Goal: Information Seeking & Learning: Learn about a topic

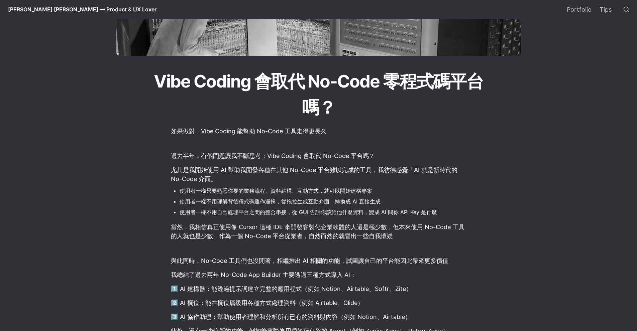
scroll to position [100, 0]
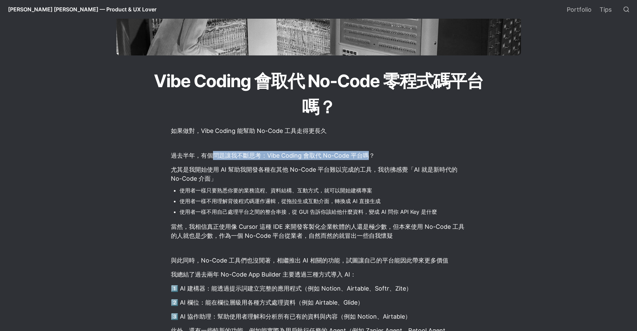
drag, startPoint x: 215, startPoint y: 156, endPoint x: 370, endPoint y: 161, distance: 154.5
click at [370, 161] on p "過去半年，有個問題讓我不斷思考：Vibe Coding 會取代 No-Code 平台嗎？" at bounding box center [318, 155] width 297 height 11
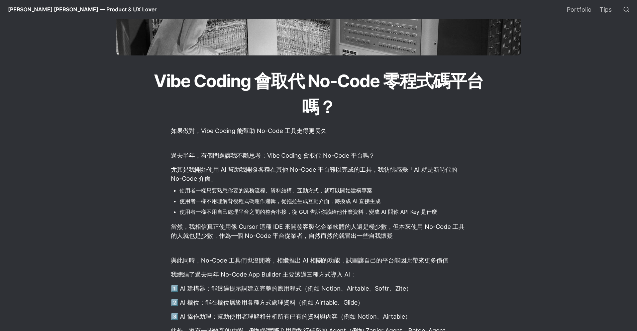
click at [329, 210] on li "使用者一樣不用自己處理平台之間的整合串接，從 GUI 告訴你該給他什麼資料，變成 AI 問你 API Key 是什麼" at bounding box center [322, 212] width 287 height 10
drag, startPoint x: 268, startPoint y: 190, endPoint x: 379, endPoint y: 190, distance: 110.3
click at [379, 190] on li "使用者一樣只要熟悉你要的業務流程、資料結構、互動方式，就可以開始建構專案" at bounding box center [322, 190] width 287 height 10
click at [333, 217] on li "使用者一樣不用自己處理平台之間的整合串接，從 GUI 告訴你該給他什麼資料，變成 AI 問你 API Key 是什麼" at bounding box center [322, 212] width 287 height 10
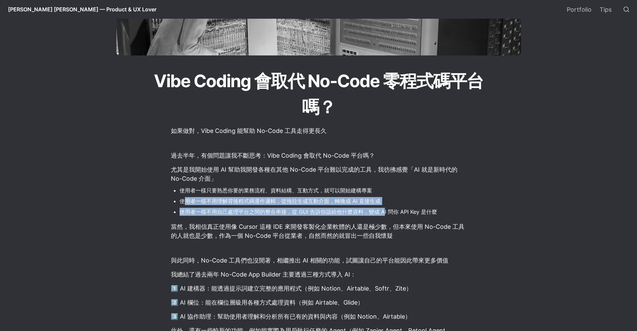
drag, startPoint x: 185, startPoint y: 204, endPoint x: 384, endPoint y: 215, distance: 198.8
click at [384, 215] on ul "使用者一樣只要熟悉你要的業務流程、資料結構、互動方式，就可以開始建構專案 使用者一樣不用理解背後程式碼運作邏輯，從拖拉生成互動介面，轉換成 AI 直接生成 使…" at bounding box center [318, 201] width 297 height 33
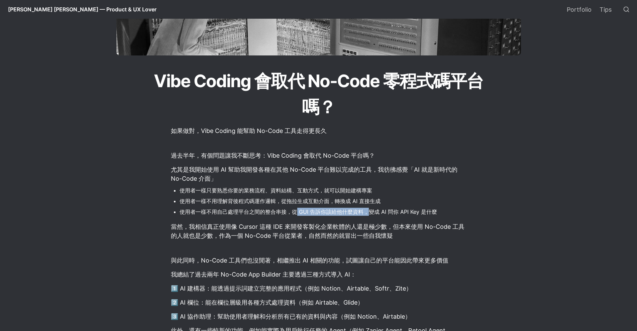
drag, startPoint x: 294, startPoint y: 214, endPoint x: 369, endPoint y: 217, distance: 74.6
click at [369, 217] on li "使用者一樣不用自己處理平台之間的整合串接，從 GUI 告訴你該給他什麼資料，變成 AI 問你 API Key 是什麼" at bounding box center [322, 212] width 287 height 10
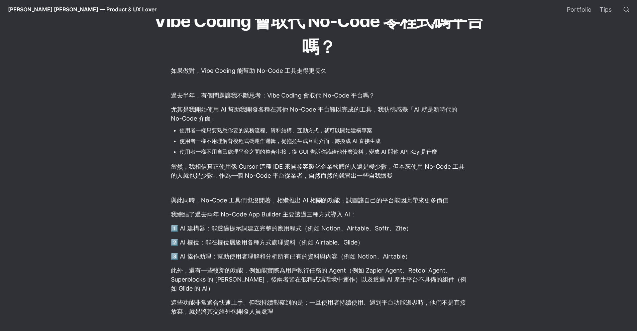
scroll to position [167, 0]
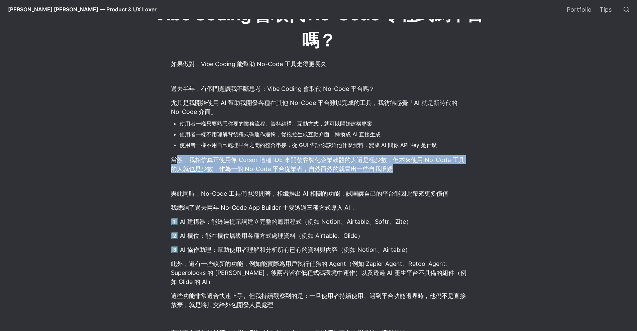
drag, startPoint x: 177, startPoint y: 163, endPoint x: 460, endPoint y: 173, distance: 283.6
click at [460, 173] on p "當然，我相信真正使用像 Cursor 這種 IDE 來開發客製化企業軟體的人還是極少數，但本來使用 No-Code 工具的人就也是少數，作為一個 No-Cod…" at bounding box center [318, 164] width 297 height 20
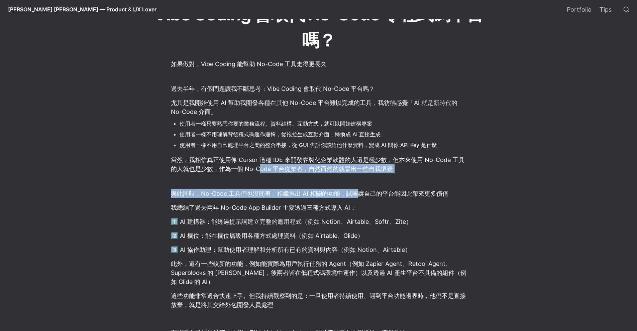
drag, startPoint x: 260, startPoint y: 170, endPoint x: 356, endPoint y: 189, distance: 98.2
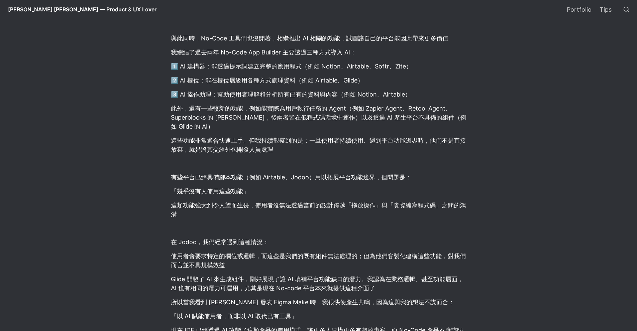
scroll to position [334, 0]
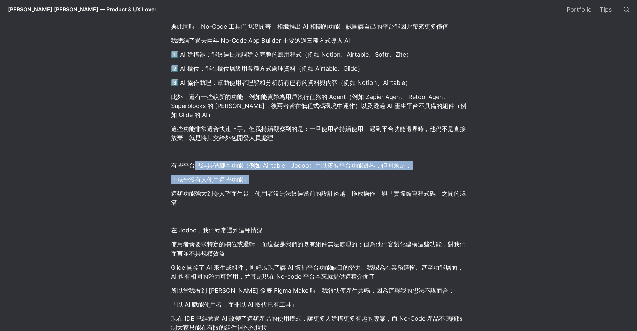
drag, startPoint x: 195, startPoint y: 161, endPoint x: 395, endPoint y: 179, distance: 200.9
click at [395, 180] on p "「幾乎沒有人使用這些功能」" at bounding box center [318, 179] width 297 height 11
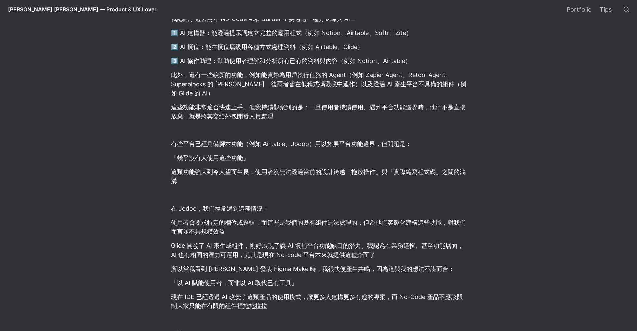
scroll to position [368, 0]
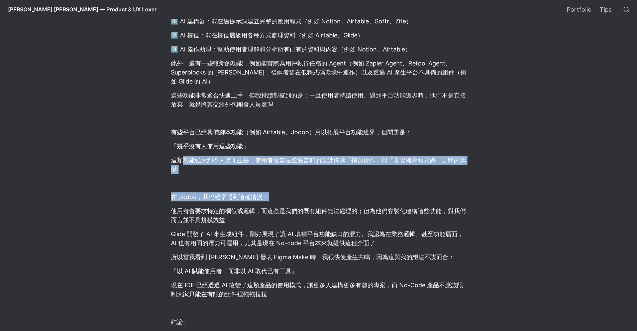
drag, startPoint x: 185, startPoint y: 160, endPoint x: 441, endPoint y: 201, distance: 258.9
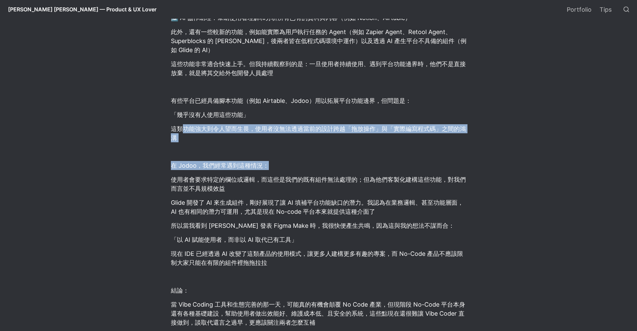
scroll to position [434, 0]
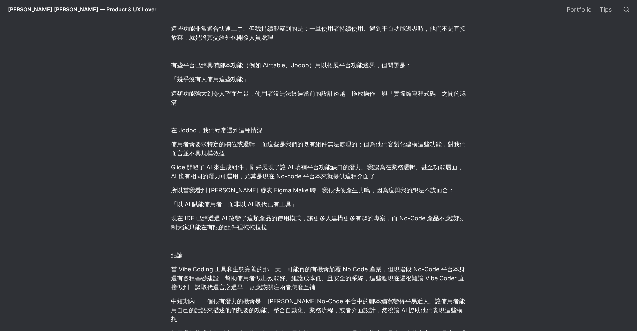
click at [323, 180] on p "Glide 開發了 AI 來生成組件，剛好展現了讓 AI 填補平台功能缺口的潛力。我認為在業務邏輯、甚至功能層面，AI 也有相同的潛力可運用，尤其是現在 No…" at bounding box center [318, 172] width 297 height 20
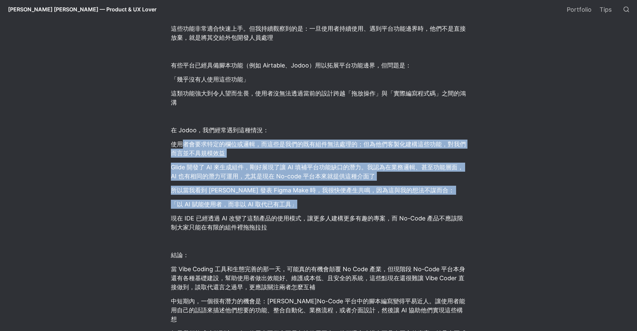
drag, startPoint x: 184, startPoint y: 146, endPoint x: 448, endPoint y: 209, distance: 271.4
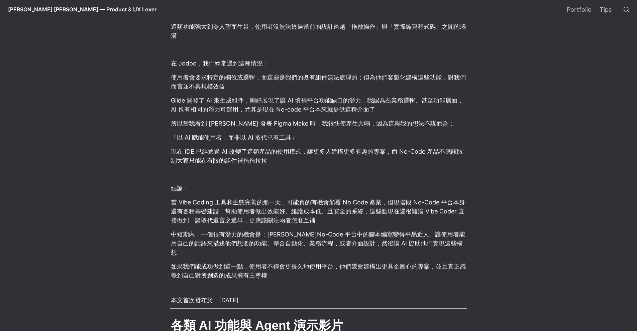
click at [341, 173] on p at bounding box center [318, 174] width 297 height 11
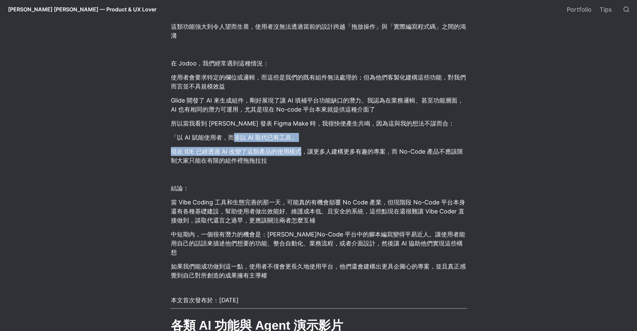
drag, startPoint x: 233, startPoint y: 139, endPoint x: 303, endPoint y: 146, distance: 70.2
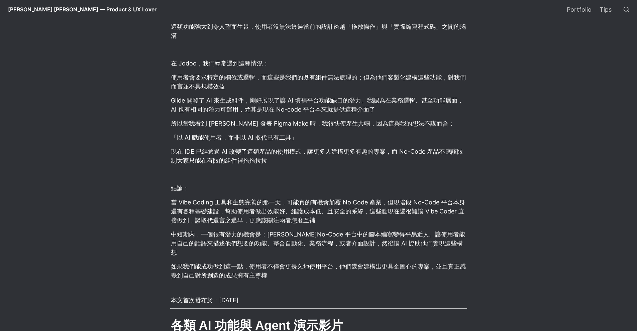
click at [301, 159] on p "現在 IDE 已經透過 AI 改變了這類產品的使用模式，讓更多人建構更多有趣的專案，而 No-Code 產品不應該限制大家只能在有限的組件裡拖拖拉拉" at bounding box center [318, 156] width 297 height 20
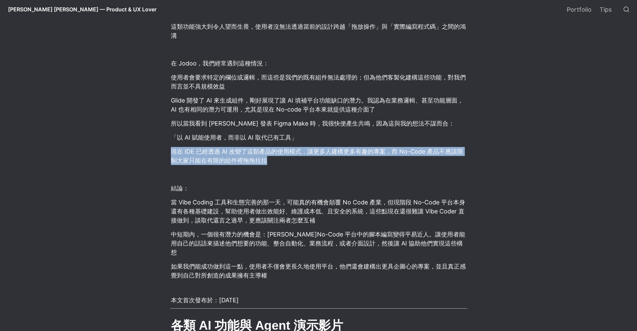
drag, startPoint x: 172, startPoint y: 156, endPoint x: 350, endPoint y: 161, distance: 177.5
click at [350, 161] on p "現在 IDE 已經透過 AI 改變了這類產品的使用模式，讓更多人建構更多有趣的專案，而 No-Code 產品不應該限制大家只能在有限的組件裡拖拖拉拉" at bounding box center [318, 156] width 297 height 20
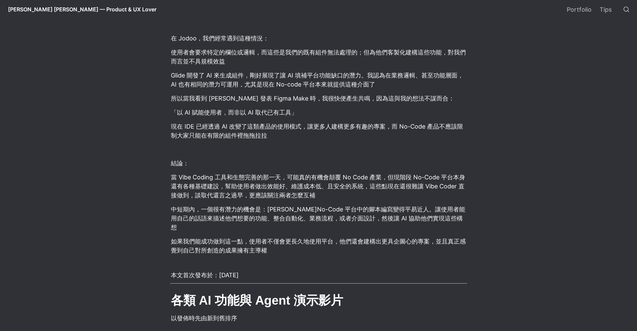
scroll to position [568, 0]
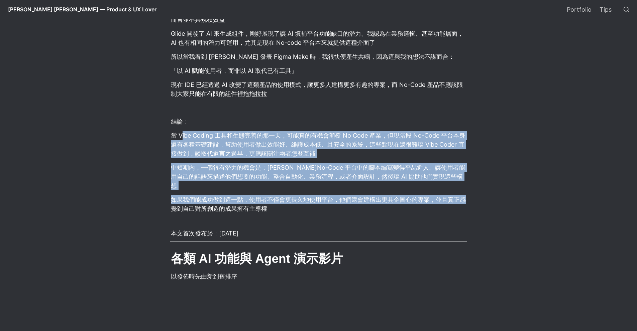
drag, startPoint x: 180, startPoint y: 138, endPoint x: 472, endPoint y: 196, distance: 297.6
click at [472, 196] on article "如果做對，Vibe Coding 能幫助 No-Code 工具走得更長久 過去半年，有個問題讓我不斷思考：Vibe Coding 會取代 No-Code 平台…" at bounding box center [318, 288] width 361 height 1268
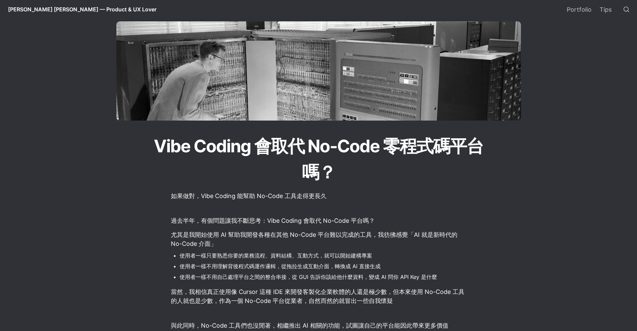
scroll to position [0, 0]
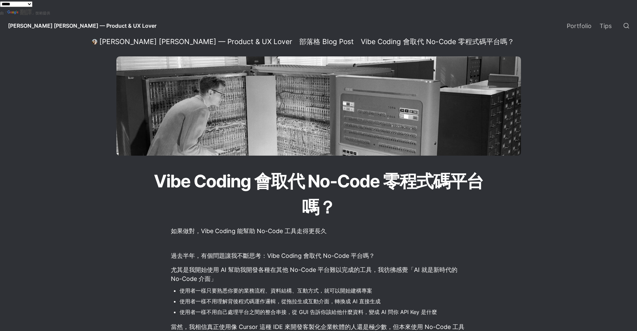
click at [83, 27] on span "[PERSON_NAME] [PERSON_NAME] — Product & UX Lover" at bounding box center [82, 25] width 148 height 7
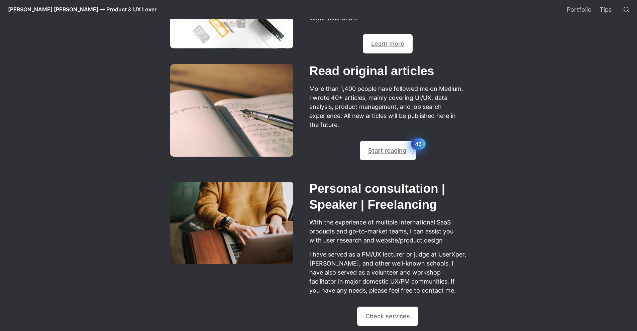
scroll to position [468, 0]
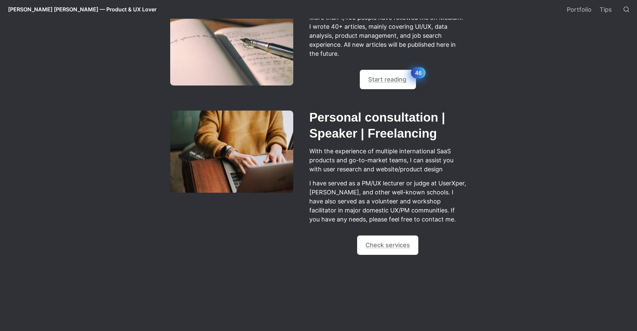
click at [17, 10] on span "[PERSON_NAME] [PERSON_NAME] — Product & UX Lover" at bounding box center [82, 9] width 148 height 7
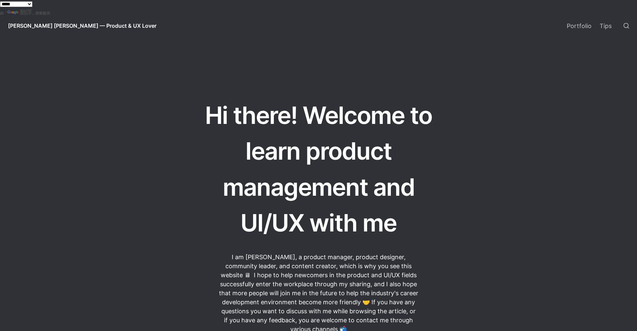
click at [32, 4] on select "**********" at bounding box center [16, 4] width 32 height 6
click at [0, 1] on select "**********" at bounding box center [16, 4] width 32 height 6
select select "*****"
